Goal: Check status: Check status

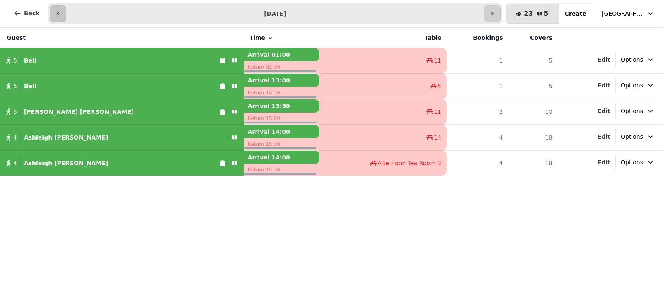
click at [50, 13] on button "button" at bounding box center [58, 13] width 17 height 17
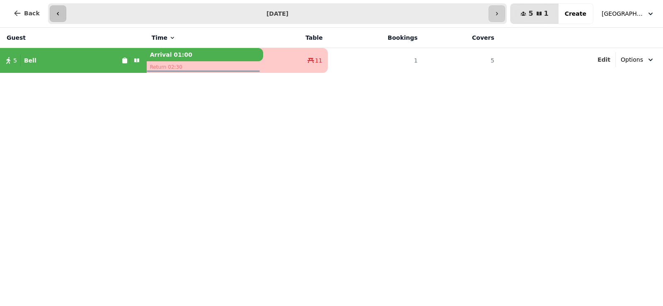
click at [50, 14] on button "button" at bounding box center [58, 13] width 17 height 17
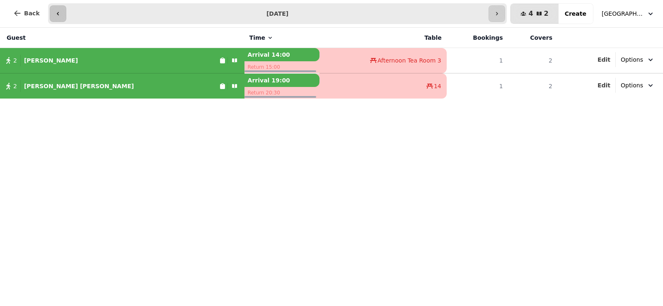
click at [50, 14] on button "button" at bounding box center [58, 13] width 17 height 17
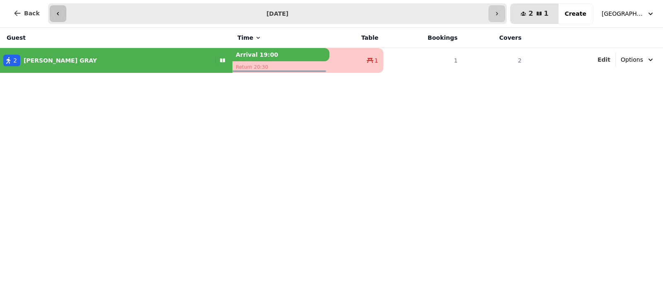
click at [50, 14] on button "button" at bounding box center [58, 13] width 17 height 17
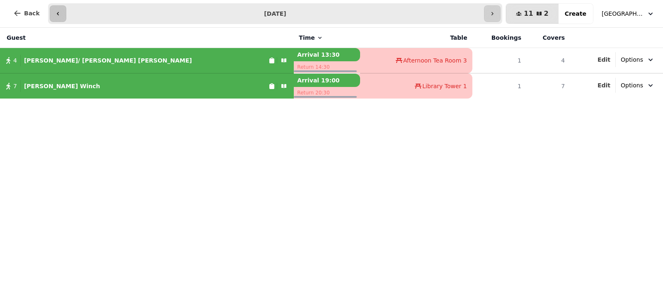
click at [50, 14] on button "button" at bounding box center [58, 13] width 17 height 17
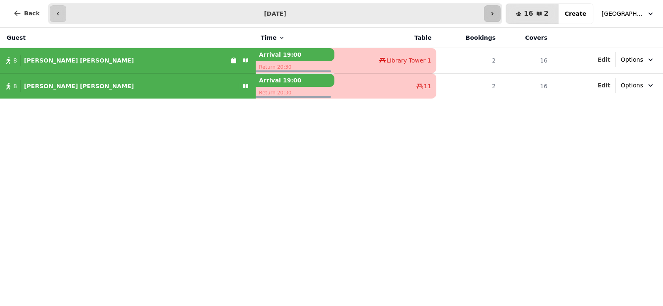
click at [494, 15] on icon "button" at bounding box center [492, 13] width 2 height 3
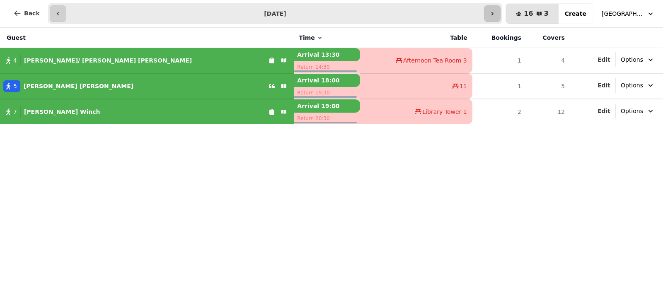
click at [494, 15] on icon "button" at bounding box center [492, 13] width 2 height 3
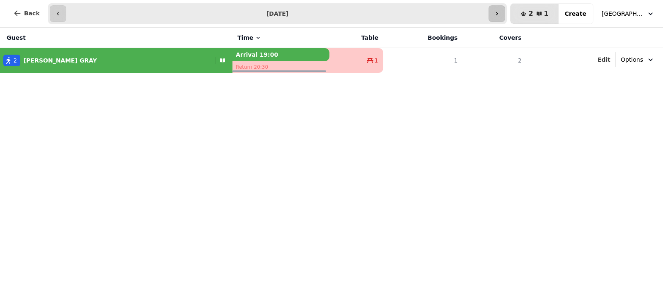
click at [501, 15] on button "button" at bounding box center [497, 13] width 17 height 17
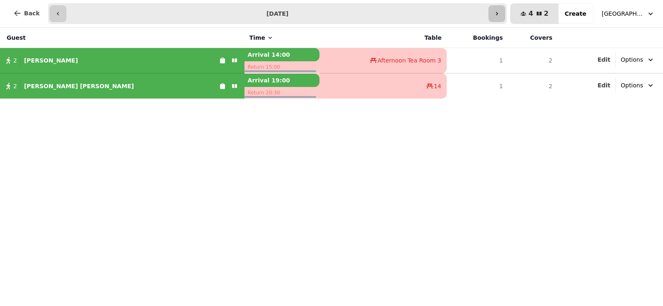
click at [500, 15] on icon "button" at bounding box center [497, 13] width 7 height 7
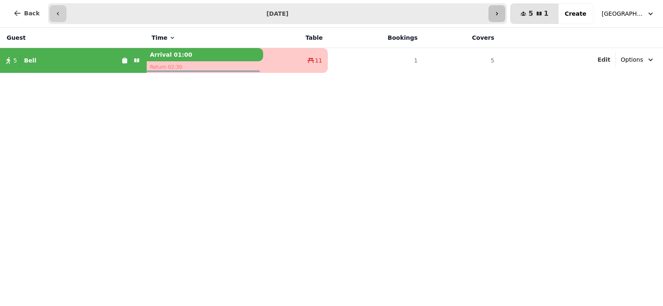
click at [501, 15] on button "button" at bounding box center [497, 13] width 17 height 17
type input "**********"
